Goal: Task Accomplishment & Management: Manage account settings

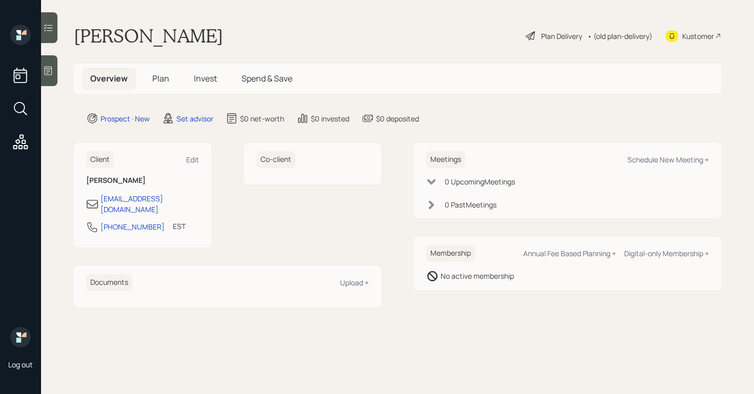
click at [54, 67] on div at bounding box center [49, 70] width 16 height 31
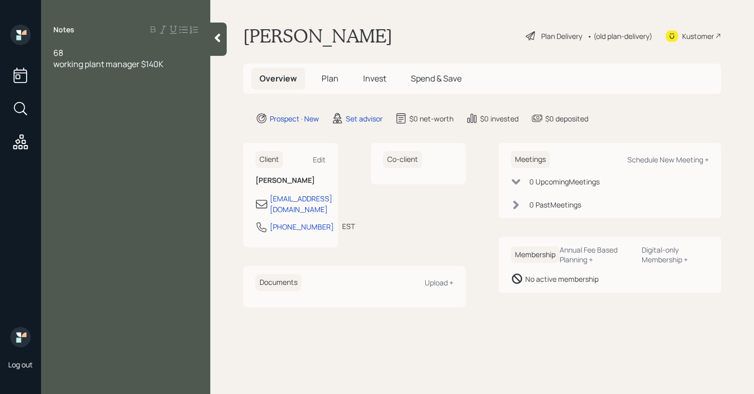
click at [81, 50] on div "68" at bounding box center [125, 52] width 145 height 11
click at [181, 61] on div "working plant manager $140K" at bounding box center [125, 63] width 145 height 11
click at [134, 91] on div "wife: 64 homewrok" at bounding box center [125, 86] width 145 height 11
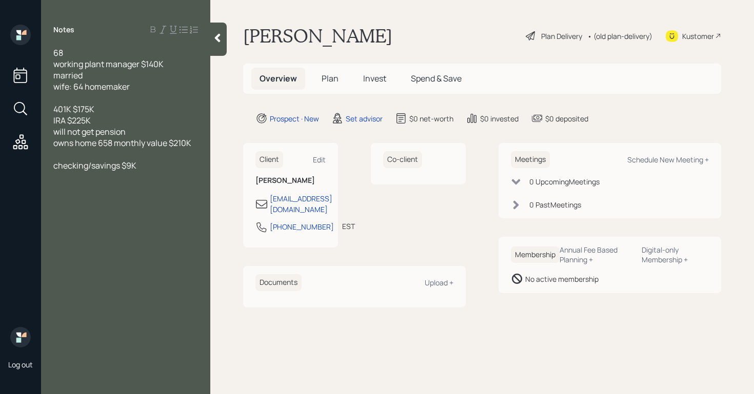
click at [143, 166] on div "checking/savings $9K" at bounding box center [125, 165] width 145 height 11
click at [52, 188] on div "68 working plant manager $140K married wife: 64 homemaker 401K $175K IRA $225K …" at bounding box center [125, 131] width 169 height 169
click at [53, 188] on span "car [PERSON_NAME]" at bounding box center [93, 188] width 81 height 11
click at [134, 183] on div "2 car [PERSON_NAME]" at bounding box center [125, 188] width 145 height 11
click at [138, 52] on div "68" at bounding box center [125, 52] width 145 height 11
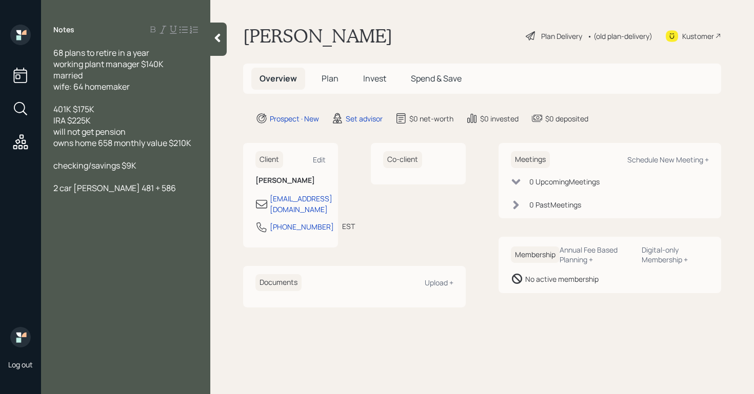
click at [116, 234] on div "Notes 68 plans to retire in a year working plant manager $140K married wife: 64…" at bounding box center [125, 203] width 169 height 357
click at [177, 185] on div "2 car [PERSON_NAME] 481 + 586" at bounding box center [125, 188] width 145 height 11
click at [701, 161] on div "Schedule New Meeting +" at bounding box center [668, 160] width 82 height 10
select select "round-[PERSON_NAME]"
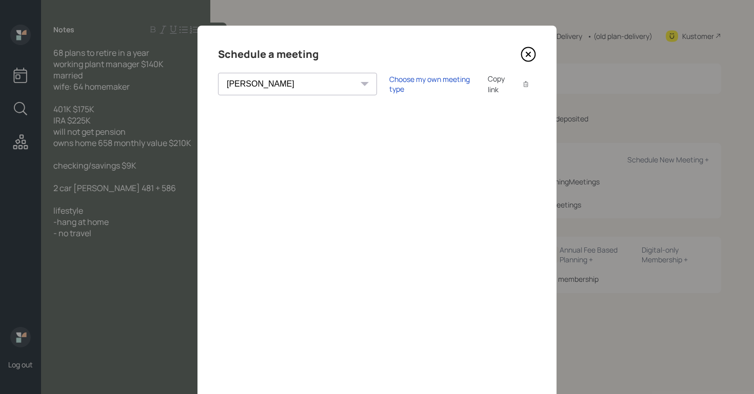
scroll to position [67, 0]
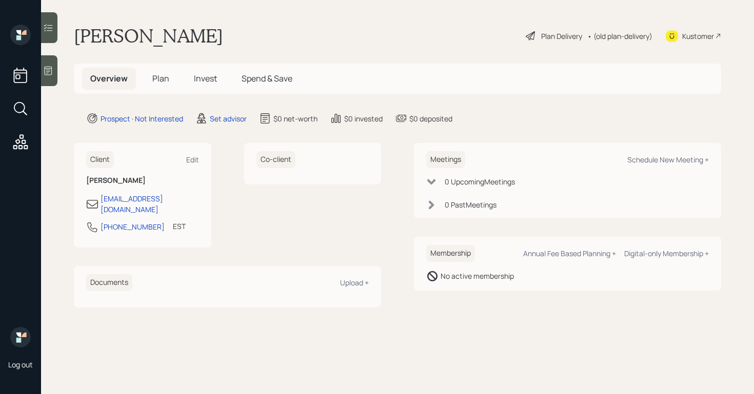
click at [64, 62] on main "Thomas Stanfield Plan Delivery • (old plan-delivery) Kustomer Overview Plan Inv…" at bounding box center [397, 197] width 713 height 394
click at [57, 64] on div at bounding box center [49, 70] width 16 height 31
